Goal: Task Accomplishment & Management: Manage account settings

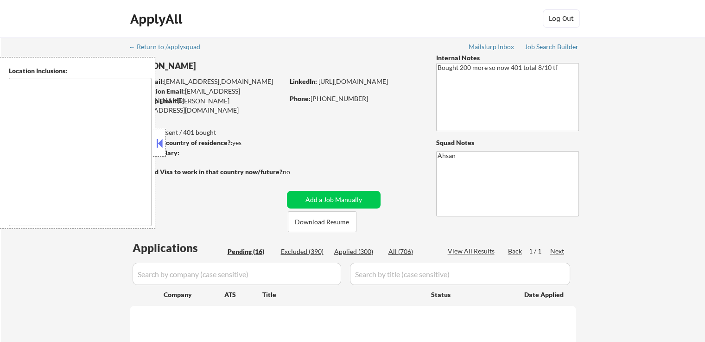
type textarea "[GEOGRAPHIC_DATA], [GEOGRAPHIC_DATA], [GEOGRAPHIC_DATA] [GEOGRAPHIC_DATA], [GEO…"
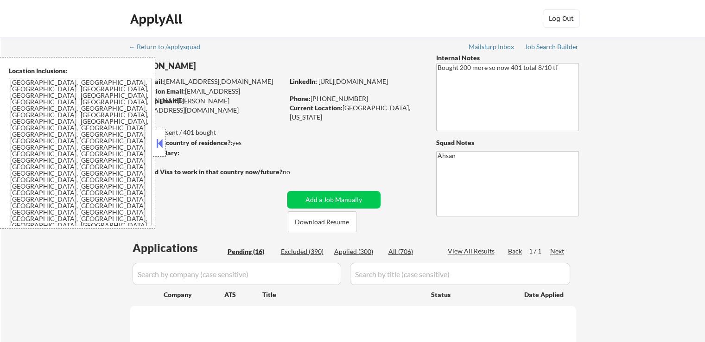
select select ""pending""
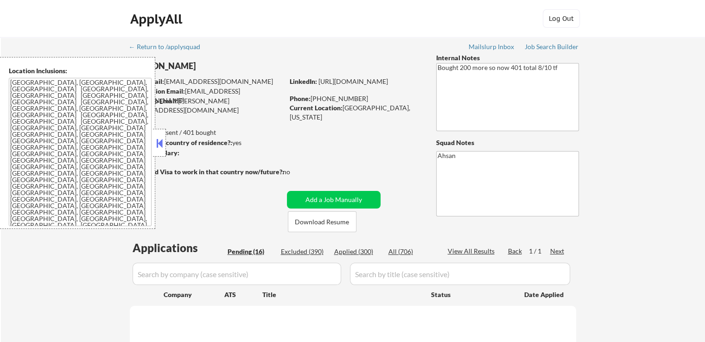
select select ""pending""
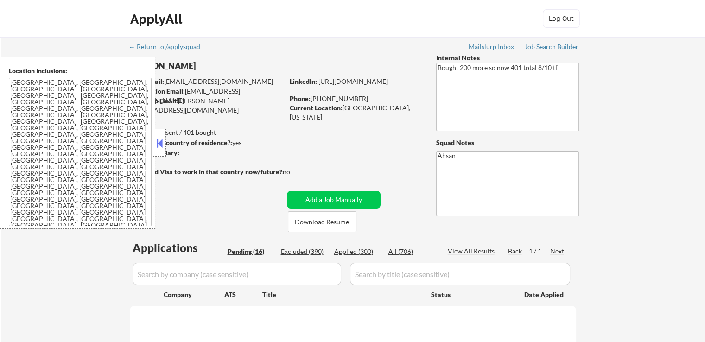
select select ""pending""
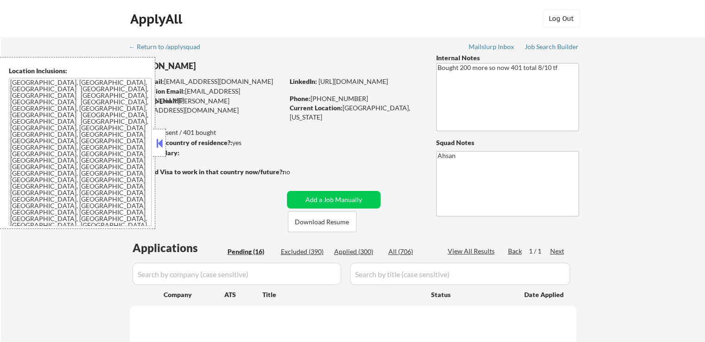
select select ""pending""
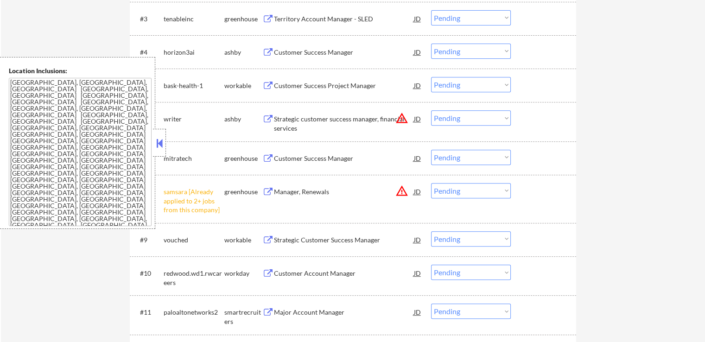
scroll to position [464, 0]
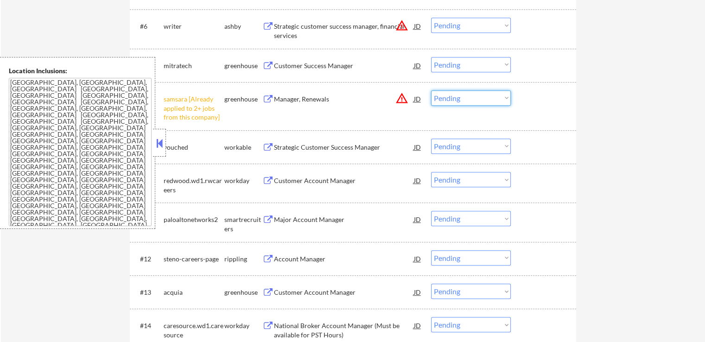
click at [453, 101] on select "Choose an option... Pending Applied Excluded (Questions) Excluded (Expired) Exc…" at bounding box center [471, 97] width 80 height 15
click at [431, 90] on select "Choose an option... Pending Applied Excluded (Questions) Excluded (Expired) Exc…" at bounding box center [471, 97] width 80 height 15
click at [585, 194] on div "← Return to /applysquad Mailslurp Inbox Job Search Builder [PERSON_NAME] User E…" at bounding box center [353, 17] width 704 height 889
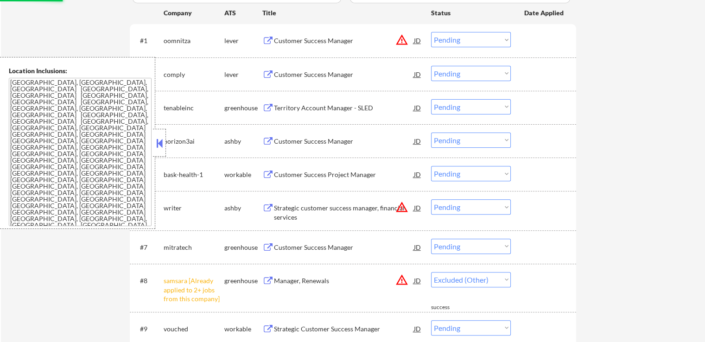
scroll to position [232, 0]
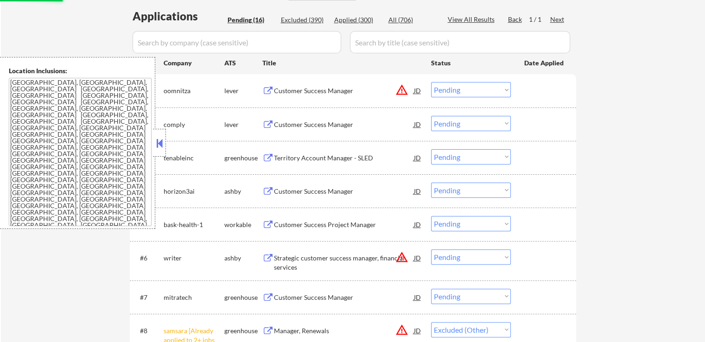
select select ""pending""
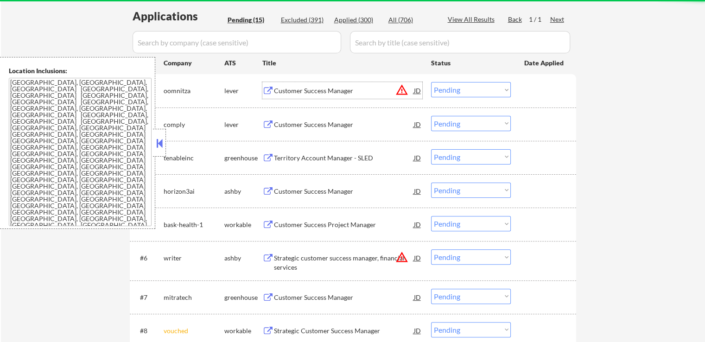
click at [327, 89] on div "Customer Success Manager" at bounding box center [344, 90] width 140 height 9
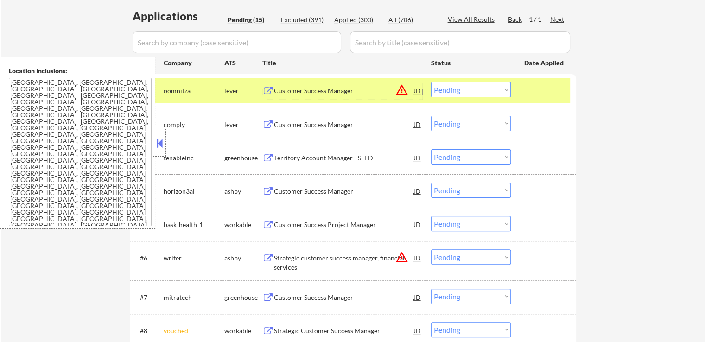
click at [340, 121] on div "Customer Success Manager" at bounding box center [344, 124] width 140 height 9
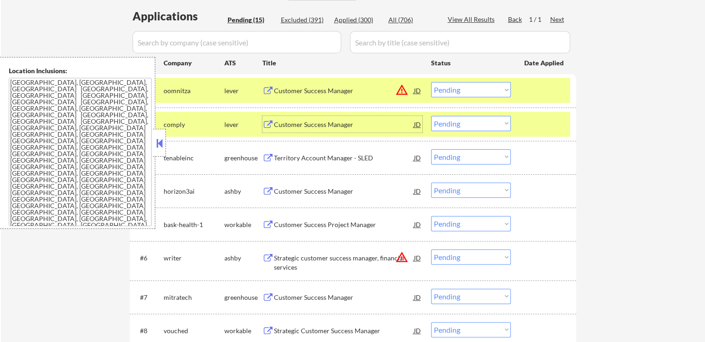
click at [454, 91] on select "Choose an option... Pending Applied Excluded (Questions) Excluded (Expired) Exc…" at bounding box center [471, 89] width 80 height 15
click at [431, 82] on select "Choose an option... Pending Applied Excluded (Questions) Excluded (Expired) Exc…" at bounding box center [471, 89] width 80 height 15
click at [362, 156] on div "Territory Account Manager - SLED" at bounding box center [344, 157] width 140 height 9
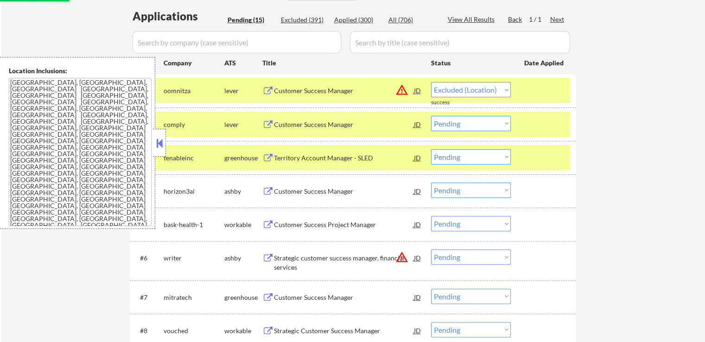
select select ""pending""
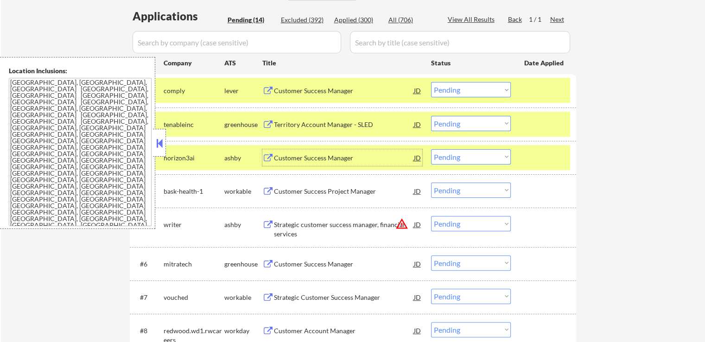
click at [468, 116] on select "Choose an option... Pending Applied Excluded (Questions) Excluded (Expired) Exc…" at bounding box center [471, 123] width 80 height 15
click at [431, 116] on select "Choose an option... Pending Applied Excluded (Questions) Excluded (Expired) Exc…" at bounding box center [471, 123] width 80 height 15
click at [359, 158] on div "Customer Success Manager" at bounding box center [344, 157] width 140 height 9
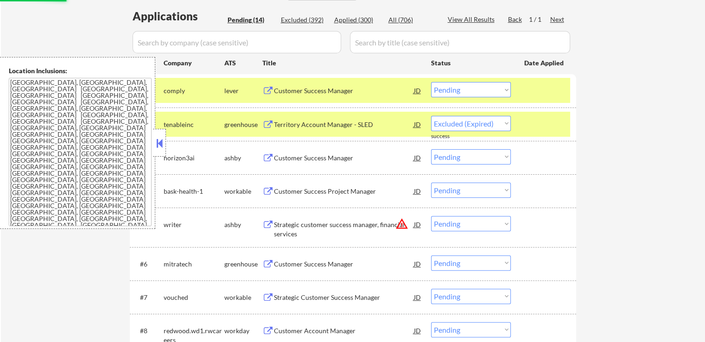
select select ""pending""
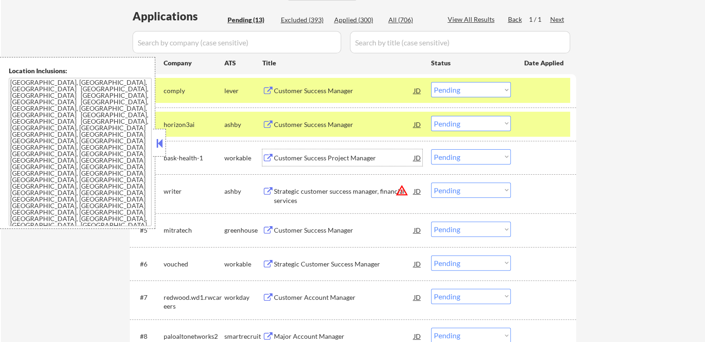
click at [452, 90] on select "Choose an option... Pending Applied Excluded (Questions) Excluded (Expired) Exc…" at bounding box center [471, 89] width 80 height 15
click at [431, 82] on select "Choose an option... Pending Applied Excluded (Questions) Excluded (Expired) Exc…" at bounding box center [471, 89] width 80 height 15
click at [349, 156] on div "Customer Success Project Manager" at bounding box center [344, 157] width 140 height 9
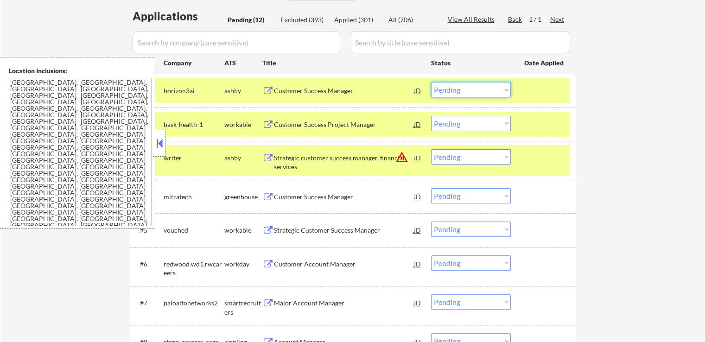
drag, startPoint x: 463, startPoint y: 89, endPoint x: 458, endPoint y: 96, distance: 8.0
click at [463, 89] on select "Choose an option... Pending Applied Excluded (Questions) Excluded (Expired) Exc…" at bounding box center [471, 89] width 80 height 15
click at [431, 82] on select "Choose an option... Pending Applied Excluded (Questions) Excluded (Expired) Exc…" at bounding box center [471, 89] width 80 height 15
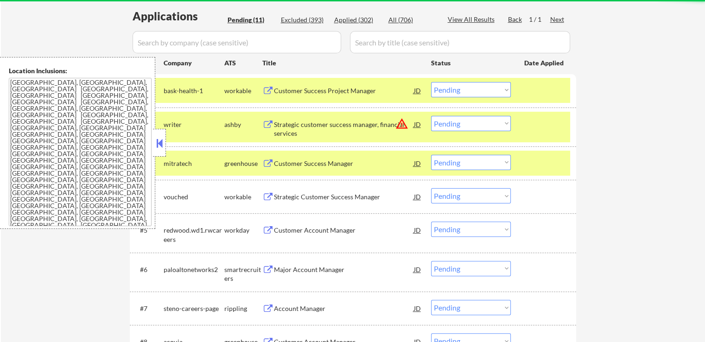
click at [344, 128] on div "Strategic customer success manager, financial services" at bounding box center [344, 129] width 140 height 18
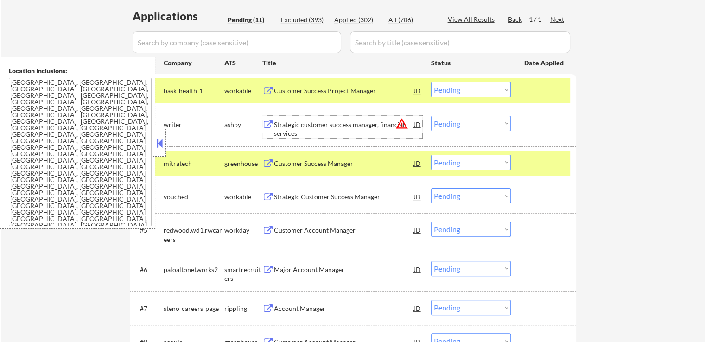
click at [456, 89] on select "Choose an option... Pending Applied Excluded (Questions) Excluded (Expired) Exc…" at bounding box center [471, 89] width 80 height 15
click at [431, 82] on select "Choose an option... Pending Applied Excluded (Questions) Excluded (Expired) Exc…" at bounding box center [471, 89] width 80 height 15
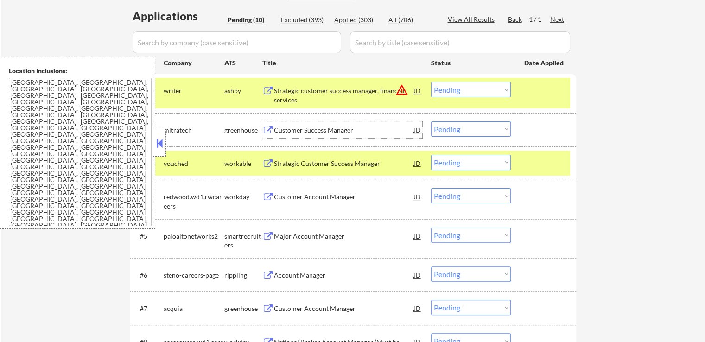
click at [345, 123] on div "Customer Success Manager" at bounding box center [344, 129] width 140 height 17
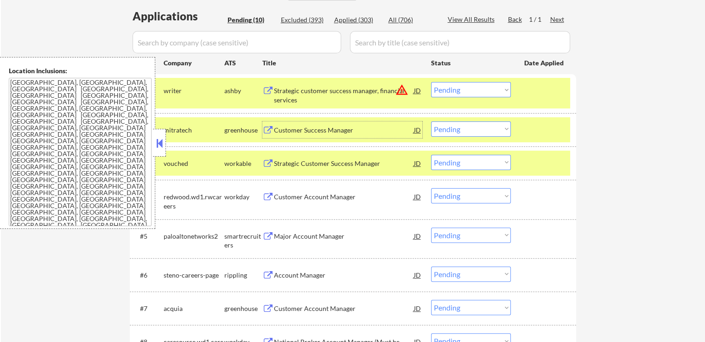
drag, startPoint x: 460, startPoint y: 89, endPoint x: 462, endPoint y: 96, distance: 6.8
click at [460, 89] on select "Choose an option... Pending Applied Excluded (Questions) Excluded (Expired) Exc…" at bounding box center [471, 89] width 80 height 15
click at [431, 82] on select "Choose an option... Pending Applied Excluded (Questions) Excluded (Expired) Exc…" at bounding box center [471, 89] width 80 height 15
click at [352, 168] on div "Strategic Customer Success Manager" at bounding box center [344, 163] width 140 height 17
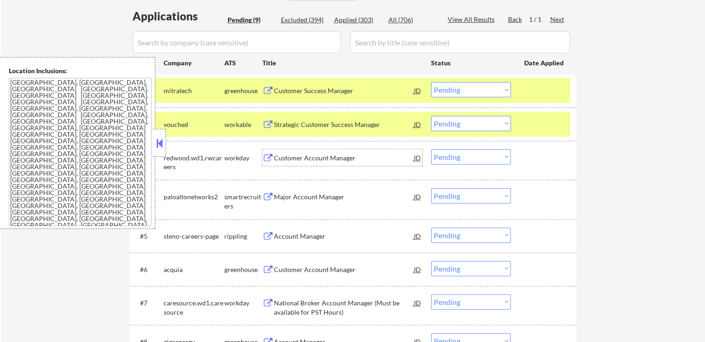
drag, startPoint x: 454, startPoint y: 88, endPoint x: 454, endPoint y: 96, distance: 8.8
click at [454, 88] on select "Choose an option... Pending Applied Excluded (Questions) Excluded (Expired) Exc…" at bounding box center [471, 89] width 80 height 15
select select ""applied""
click at [431, 82] on select "Choose an option... Pending Applied Excluded (Questions) Excluded (Expired) Exc…" at bounding box center [471, 89] width 80 height 15
drag, startPoint x: 451, startPoint y: 120, endPoint x: 453, endPoint y: 127, distance: 7.2
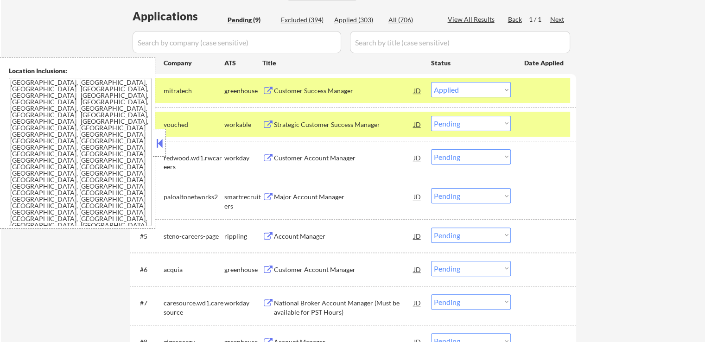
click at [451, 121] on select "Choose an option... Pending Applied Excluded (Questions) Excluded (Expired) Exc…" at bounding box center [471, 123] width 80 height 15
select select ""excluded""
click at [431, 116] on select "Choose an option... Pending Applied Excluded (Questions) Excluded (Expired) Exc…" at bounding box center [471, 123] width 80 height 15
select select ""pending""
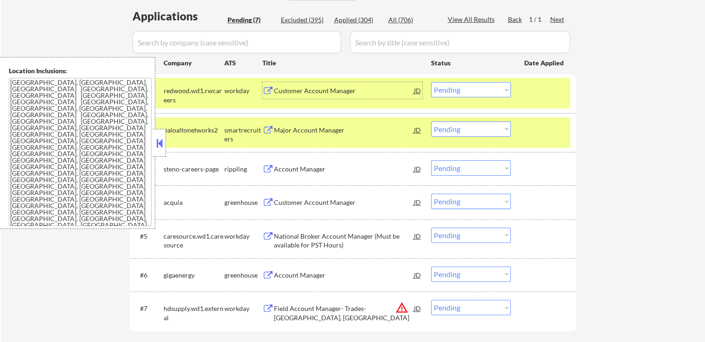
click at [319, 89] on div "Customer Account Manager" at bounding box center [344, 90] width 140 height 9
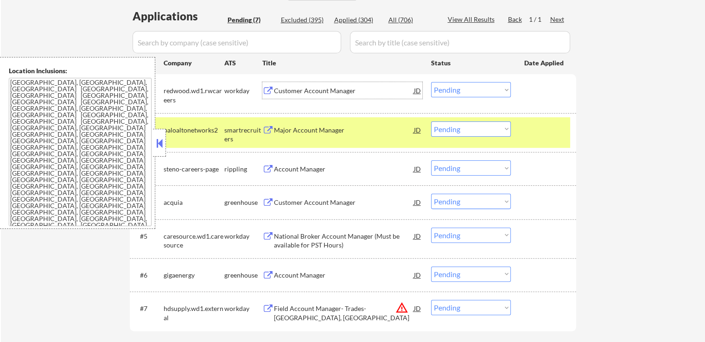
click at [349, 127] on div "Major Account Manager" at bounding box center [344, 130] width 140 height 9
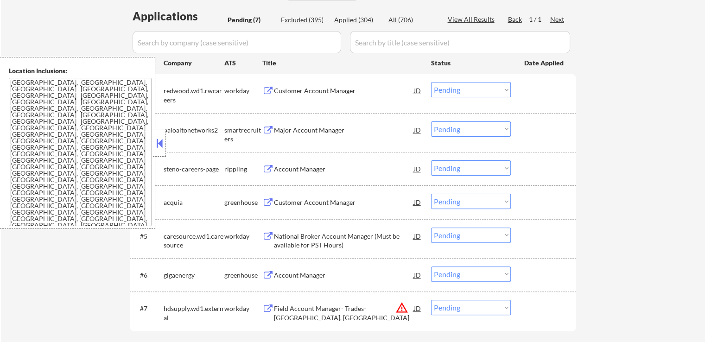
drag, startPoint x: 448, startPoint y: 92, endPoint x: 451, endPoint y: 97, distance: 5.8
click at [449, 94] on select "Choose an option... Pending Applied Excluded (Questions) Excluded (Expired) Exc…" at bounding box center [471, 89] width 80 height 15
click at [431, 82] on select "Choose an option... Pending Applied Excluded (Questions) Excluded (Expired) Exc…" at bounding box center [471, 89] width 80 height 15
click at [317, 169] on div "Account Manager" at bounding box center [344, 169] width 140 height 9
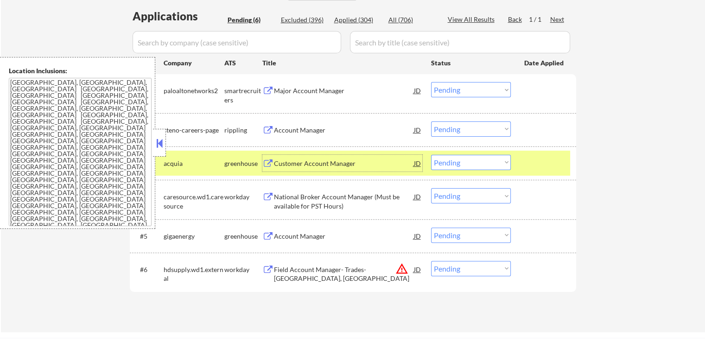
drag, startPoint x: 458, startPoint y: 86, endPoint x: 454, endPoint y: 97, distance: 11.7
click at [458, 85] on select "Choose an option... Pending Applied Excluded (Questions) Excluded (Expired) Exc…" at bounding box center [471, 89] width 80 height 15
click at [431, 82] on select "Choose an option... Pending Applied Excluded (Questions) Excluded (Expired) Exc…" at bounding box center [471, 89] width 80 height 15
select select ""pending""
click at [322, 125] on div "Account Manager" at bounding box center [344, 129] width 140 height 17
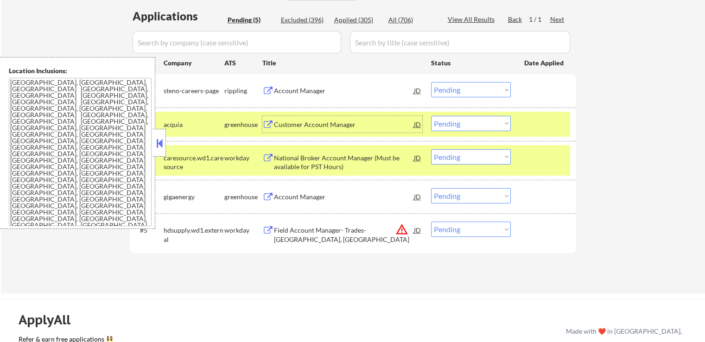
click at [331, 116] on div "Customer Account Manager" at bounding box center [344, 124] width 140 height 17
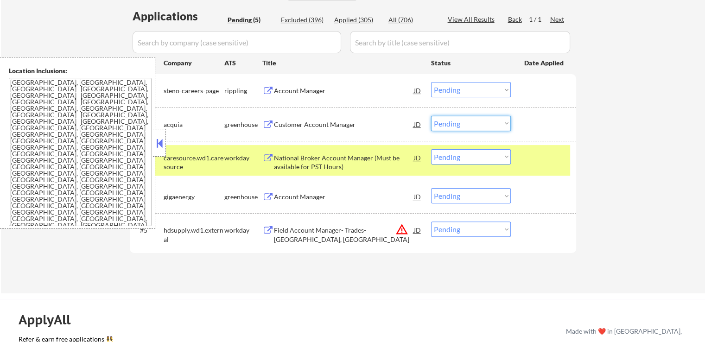
drag, startPoint x: 475, startPoint y: 120, endPoint x: 467, endPoint y: 128, distance: 11.2
click at [475, 120] on select "Choose an option... Pending Applied Excluded (Questions) Excluded (Expired) Exc…" at bounding box center [471, 123] width 80 height 15
click at [431, 116] on select "Choose an option... Pending Applied Excluded (Questions) Excluded (Expired) Exc…" at bounding box center [471, 123] width 80 height 15
click at [340, 161] on div "National Broker Account Manager (Must be available for PST Hours)" at bounding box center [344, 162] width 140 height 18
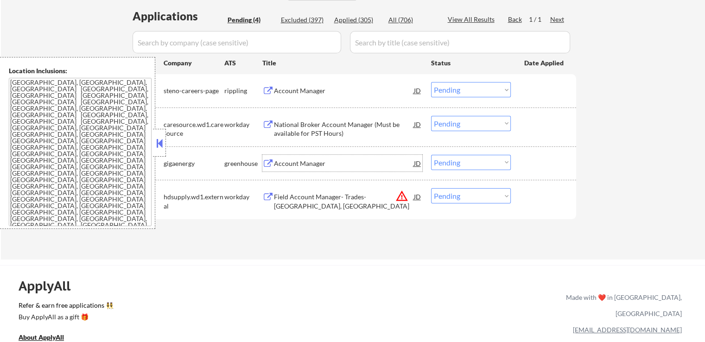
click at [457, 128] on select "Choose an option... Pending Applied Excluded (Questions) Excluded (Expired) Exc…" at bounding box center [471, 123] width 80 height 15
click at [431, 116] on select "Choose an option... Pending Applied Excluded (Questions) Excluded (Expired) Exc…" at bounding box center [471, 123] width 80 height 15
click at [362, 173] on div "#3 gigaenergy greenhouse Account Manager JD warning_amber Choose an option... P…" at bounding box center [352, 163] width 438 height 25
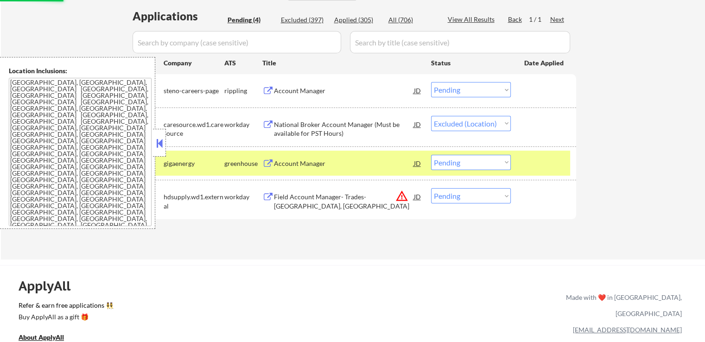
click at [330, 167] on div "Account Manager" at bounding box center [344, 163] width 140 height 9
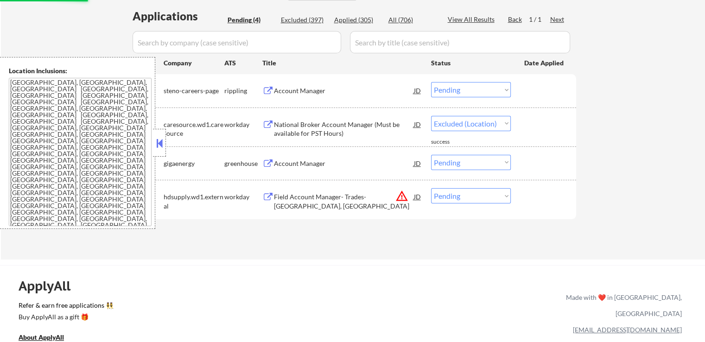
select select ""pending""
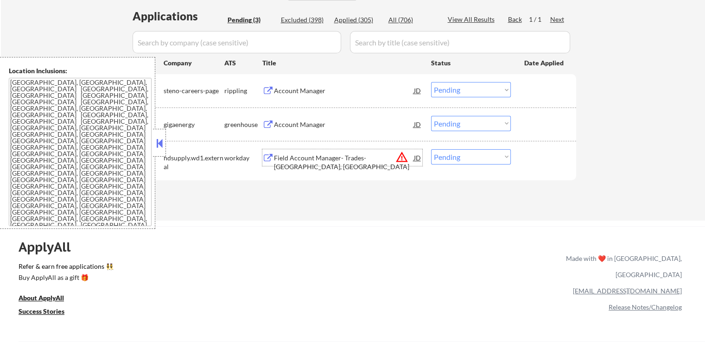
click at [464, 87] on select "Choose an option... Pending Applied Excluded (Questions) Excluded (Expired) Exc…" at bounding box center [471, 89] width 80 height 15
click at [431, 82] on select "Choose an option... Pending Applied Excluded (Questions) Excluded (Expired) Exc…" at bounding box center [471, 89] width 80 height 15
click at [347, 156] on div "Field Account Manager- Trades- [GEOGRAPHIC_DATA], [GEOGRAPHIC_DATA]" at bounding box center [344, 162] width 140 height 18
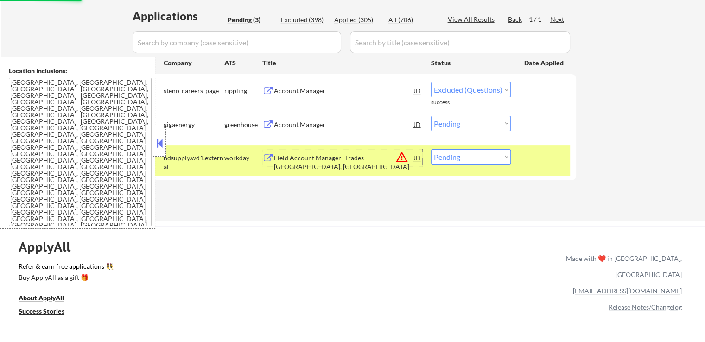
select select ""pending""
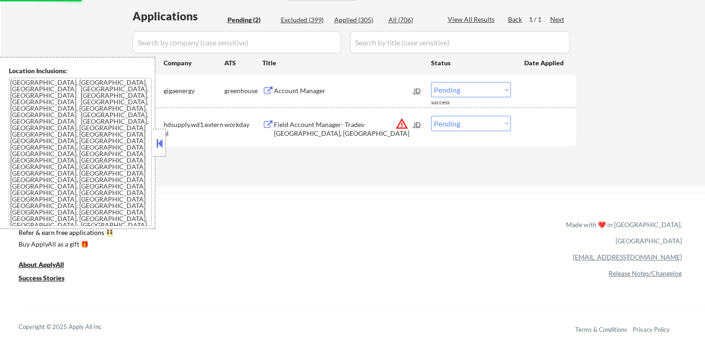
click at [472, 153] on div "Applications Pending (2) Excluded (399) Applied (305) All (706) View All Result…" at bounding box center [353, 88] width 447 height 161
click at [458, 127] on select "Choose an option... Pending Applied Excluded (Questions) Excluded (Expired) Exc…" at bounding box center [471, 123] width 80 height 15
select select ""excluded__location_""
click at [431, 116] on select "Choose an option... Pending Applied Excluded (Questions) Excluded (Expired) Exc…" at bounding box center [471, 123] width 80 height 15
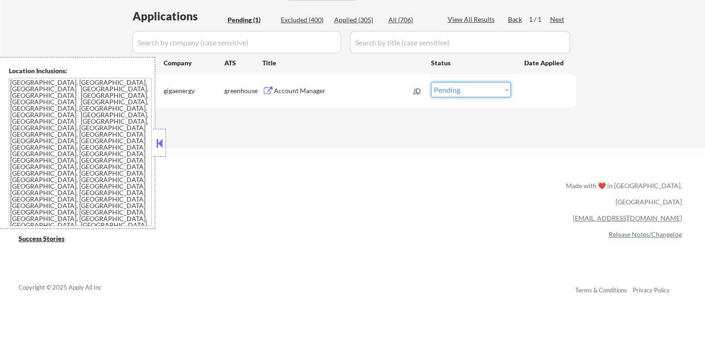
drag, startPoint x: 451, startPoint y: 90, endPoint x: 450, endPoint y: 96, distance: 5.2
click at [451, 90] on select "Choose an option... Pending Applied Excluded (Questions) Excluded (Expired) Exc…" at bounding box center [471, 89] width 80 height 15
click at [431, 82] on select "Choose an option... Pending Applied Excluded (Questions) Excluded (Expired) Exc…" at bounding box center [471, 89] width 80 height 15
click at [416, 123] on div "Applications Pending (1) Excluded (400) Applied (305) All (706) View All Result…" at bounding box center [353, 68] width 447 height 121
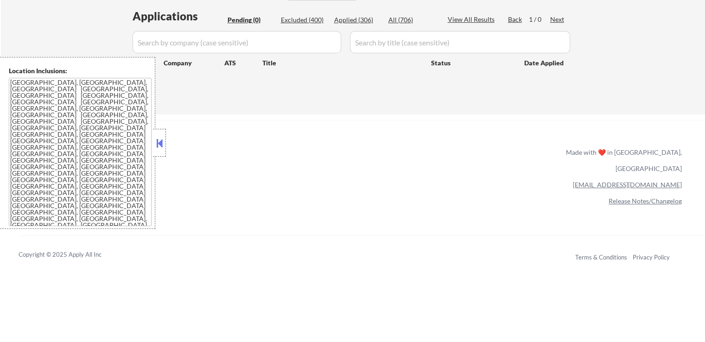
select select ""pending""
